Goal: Understand process/instructions: Learn how to perform a task or action

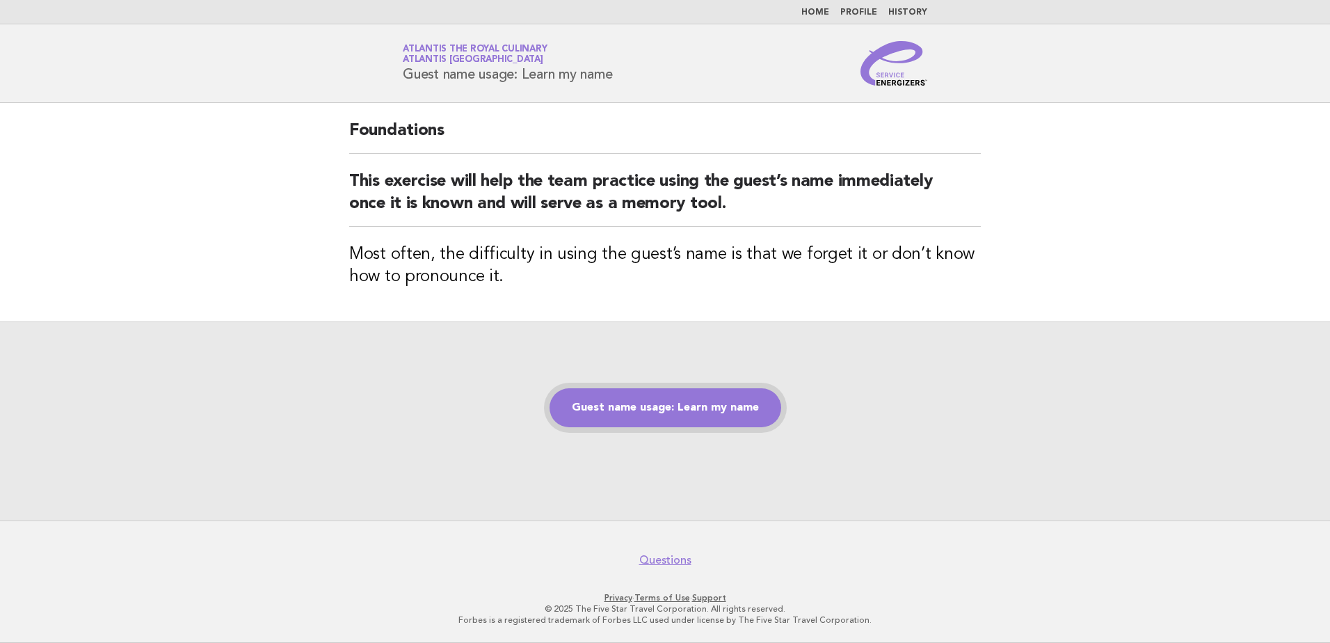
click at [699, 412] on link "Guest name usage: Learn my name" at bounding box center [666, 407] width 232 height 39
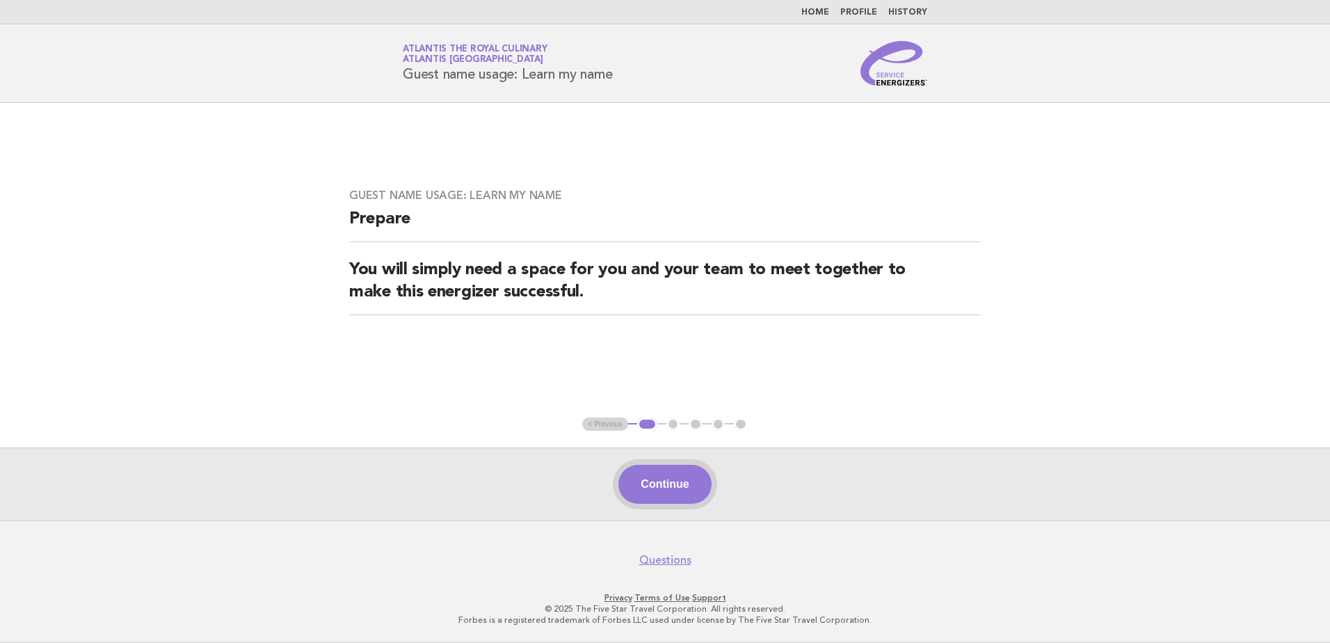
click at [689, 484] on button "Continue" at bounding box center [664, 484] width 93 height 39
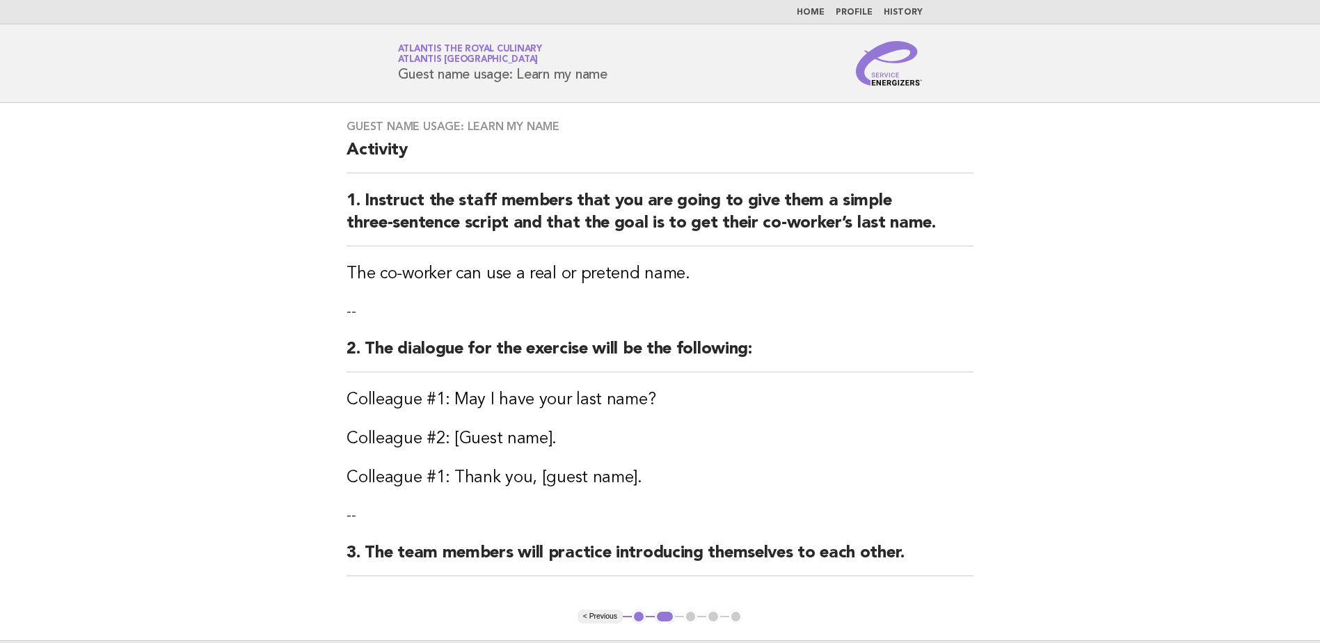
scroll to position [192, 0]
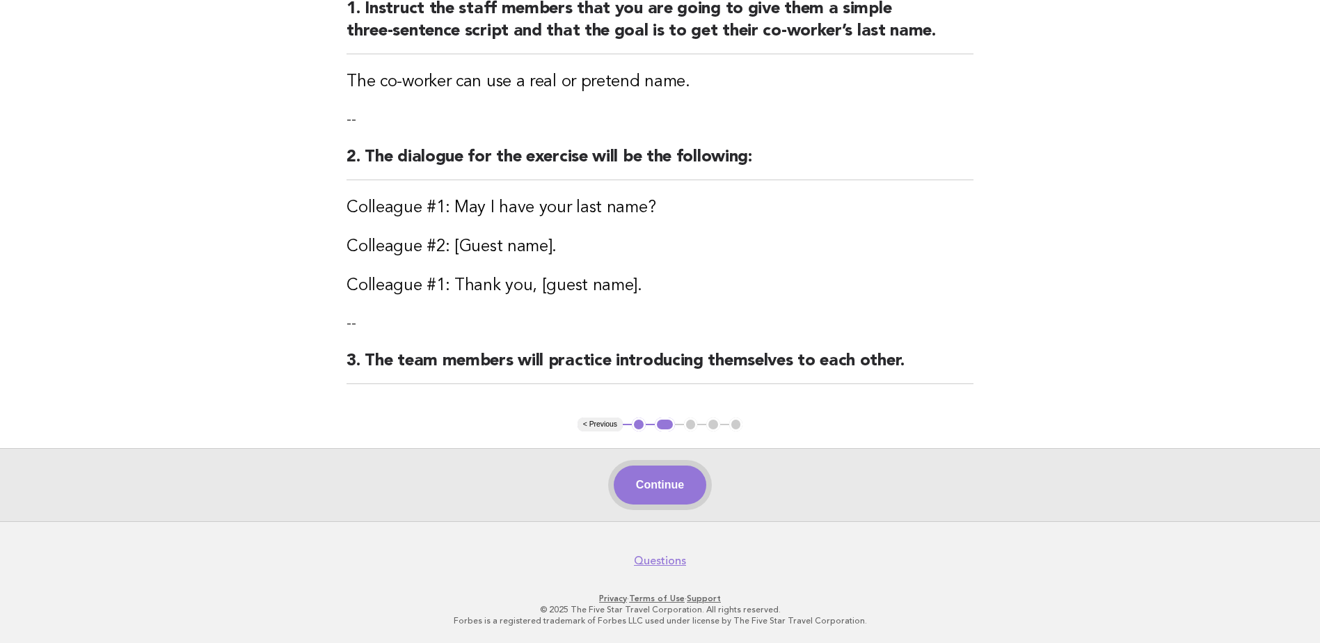
click at [682, 487] on button "Continue" at bounding box center [660, 484] width 93 height 39
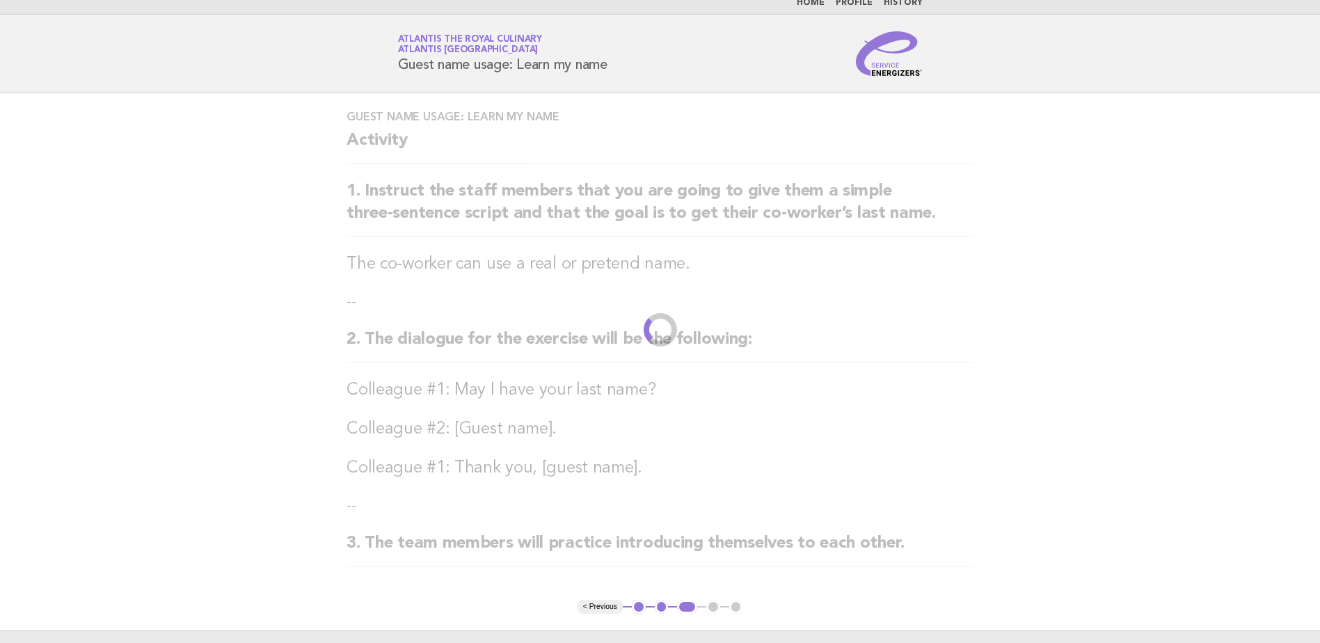
scroll to position [0, 0]
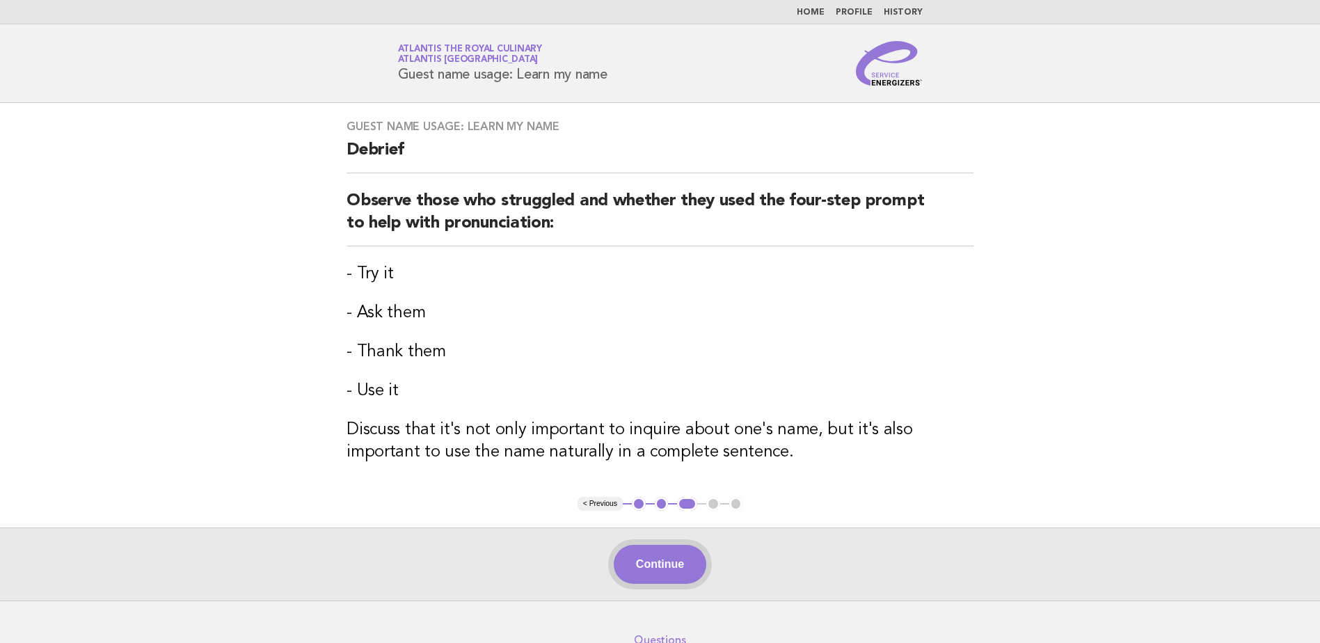
click at [651, 572] on button "Continue" at bounding box center [660, 564] width 93 height 39
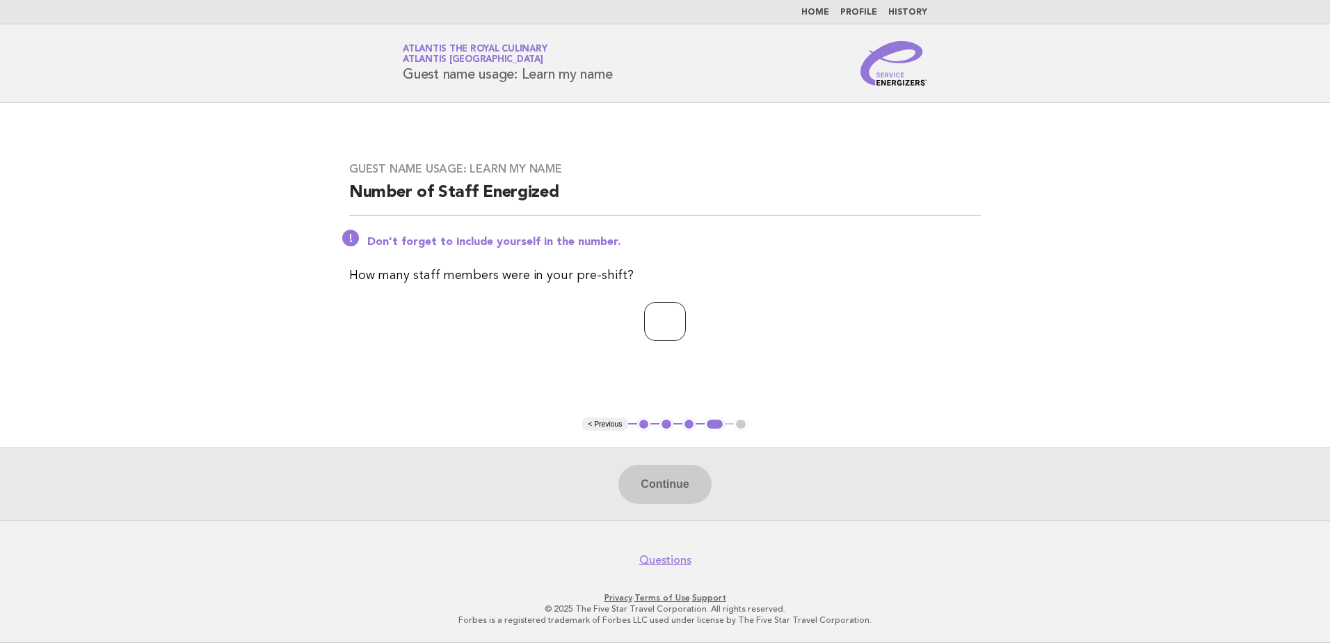
click at [670, 319] on input "number" at bounding box center [665, 321] width 42 height 39
type input "*"
type input "**"
click at [673, 482] on button "Continue" at bounding box center [664, 484] width 93 height 39
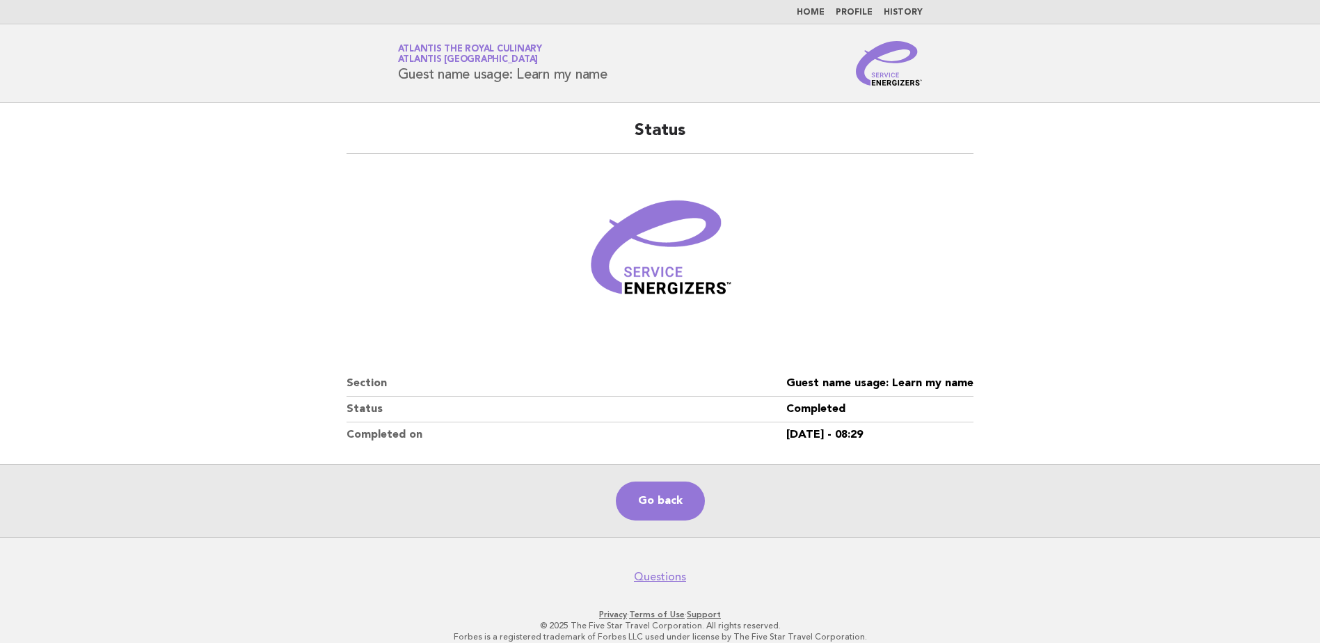
click at [1071, 190] on main "Status Section Guest name usage: Learn my name Status Completed Completed on 28…" at bounding box center [660, 320] width 1320 height 434
